Goal: Information Seeking & Learning: Check status

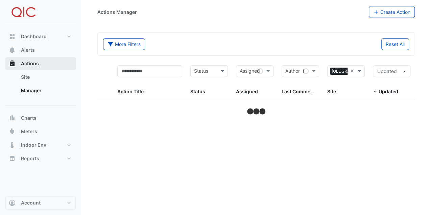
select select "***"
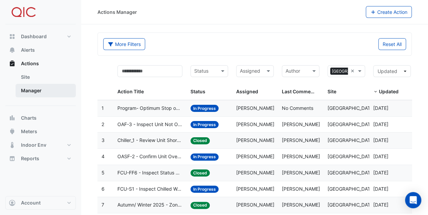
click at [35, 89] on link "Manager" at bounding box center [46, 91] width 60 height 14
click at [23, 90] on link "Manager" at bounding box center [46, 91] width 60 height 14
click at [253, 110] on span "[PERSON_NAME]" at bounding box center [255, 108] width 38 height 6
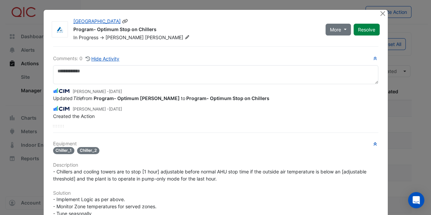
click at [145, 37] on span "[PERSON_NAME]" at bounding box center [168, 37] width 46 height 7
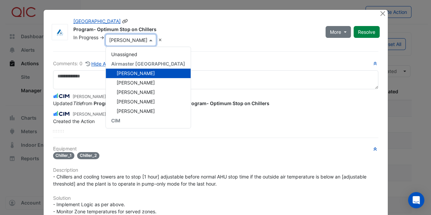
click at [220, 28] on div "Program- Optimum Stop on Chillers" at bounding box center [195, 30] width 244 height 8
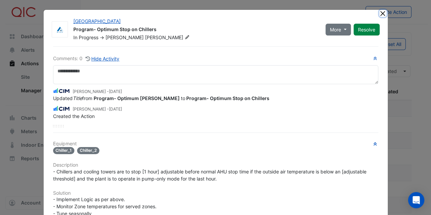
click at [380, 12] on button "Close" at bounding box center [383, 13] width 7 height 7
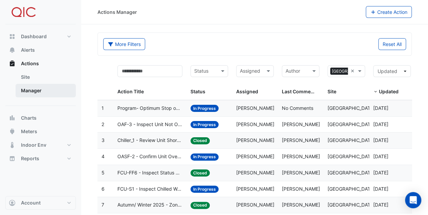
click at [30, 89] on link "Manager" at bounding box center [46, 91] width 60 height 14
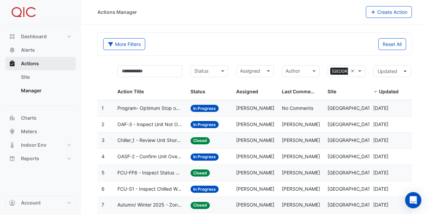
click at [22, 63] on span "Actions" at bounding box center [30, 63] width 18 height 7
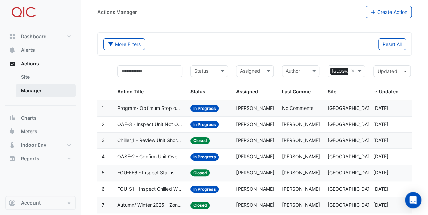
drag, startPoint x: 26, startPoint y: 77, endPoint x: 28, endPoint y: 85, distance: 8.0
click at [27, 77] on link "Site" at bounding box center [46, 77] width 60 height 14
